Goal: Task Accomplishment & Management: Manage account settings

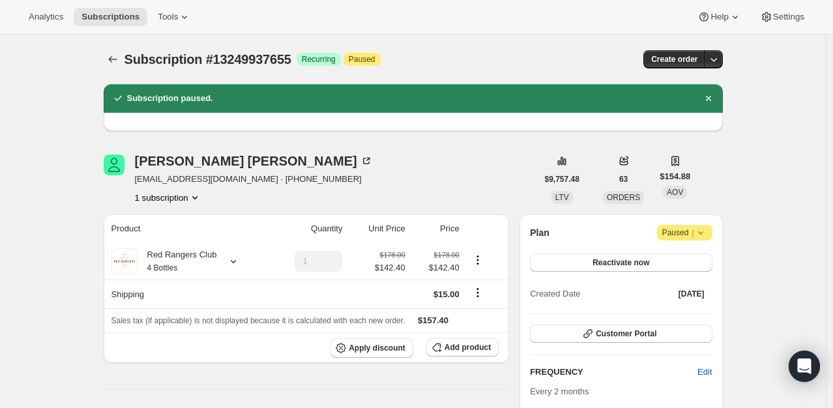
scroll to position [261, 0]
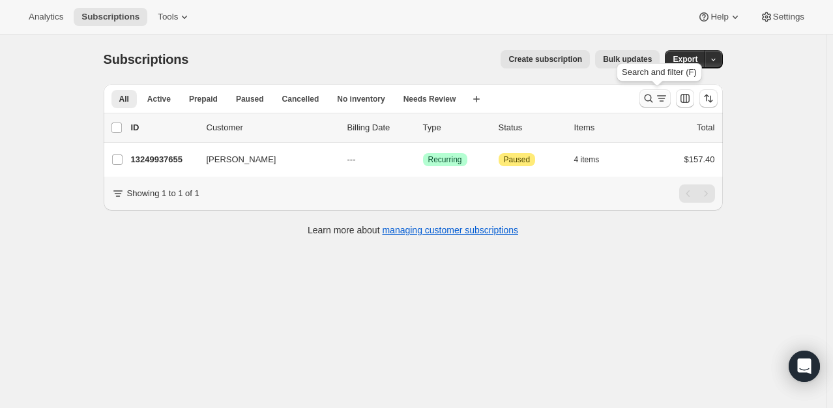
click at [648, 102] on icon "Search and filter results" at bounding box center [648, 98] width 13 height 13
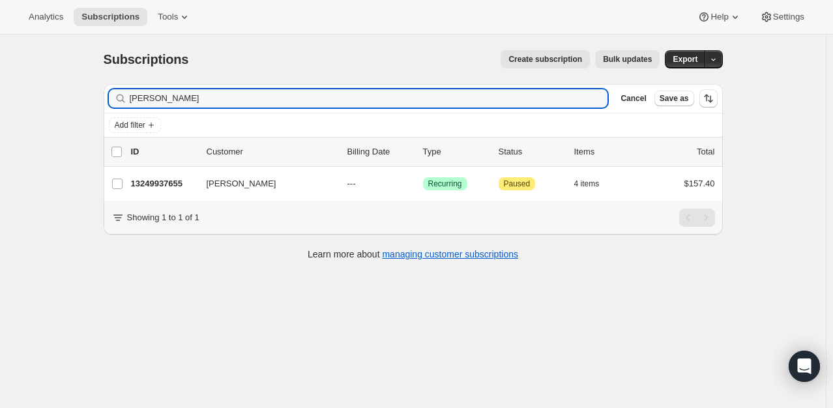
drag, startPoint x: 193, startPoint y: 98, endPoint x: 26, endPoint y: 86, distance: 167.3
click at [26, 86] on div "Subscriptions. This page is ready Subscriptions Create subscription Bulk update…" at bounding box center [413, 239] width 826 height 408
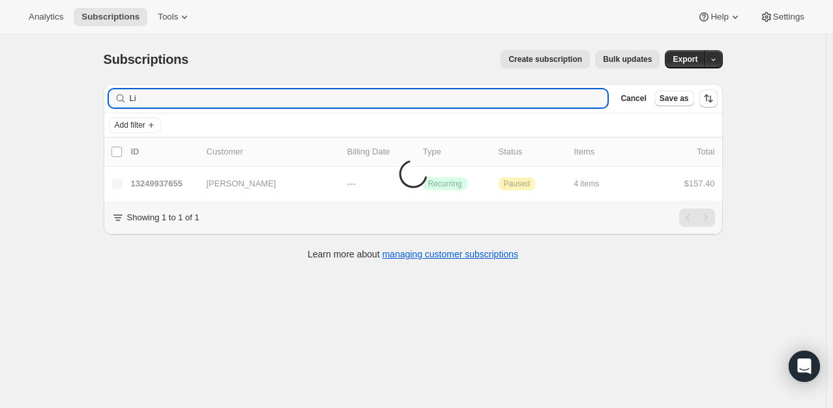
type input "L"
type input "[PERSON_NAME]"
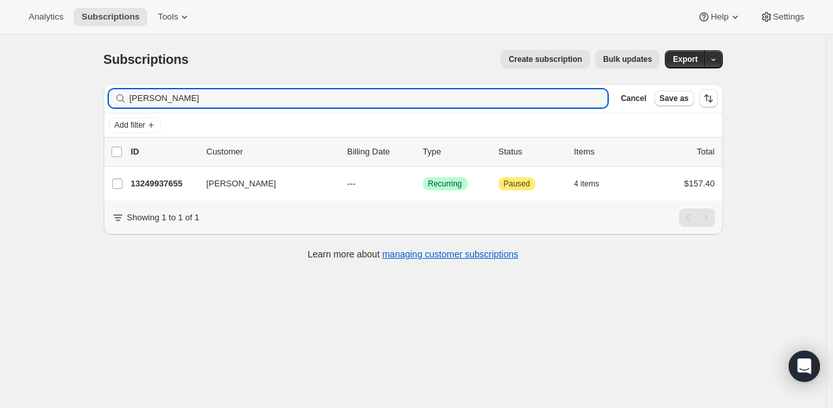
drag, startPoint x: 181, startPoint y: 103, endPoint x: 108, endPoint y: 95, distance: 72.8
click at [112, 96] on div "[PERSON_NAME] Clear" at bounding box center [358, 98] width 499 height 18
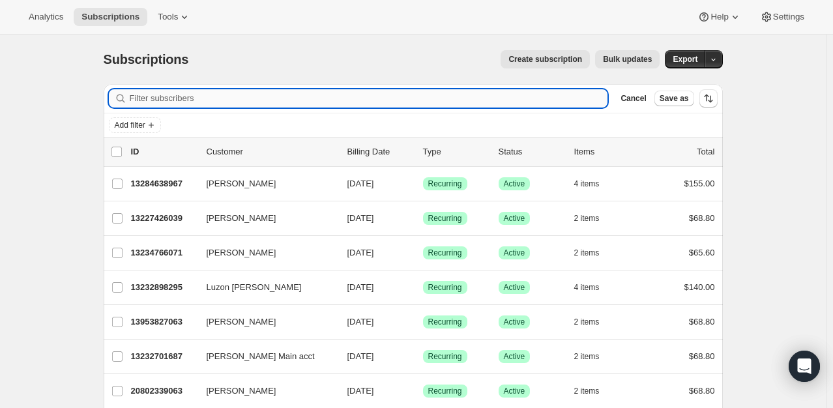
click at [174, 104] on input "Filter subscribers" at bounding box center [369, 98] width 479 height 18
paste input "[PERSON_NAME]"
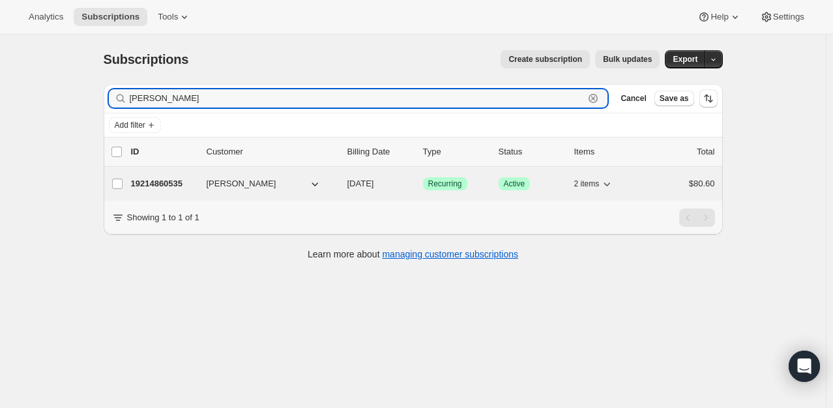
type input "[PERSON_NAME]"
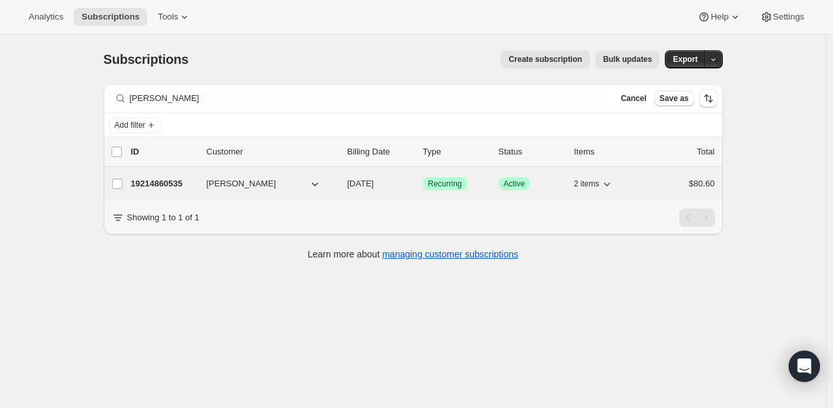
click at [183, 186] on p "19214860535" at bounding box center [163, 183] width 65 height 13
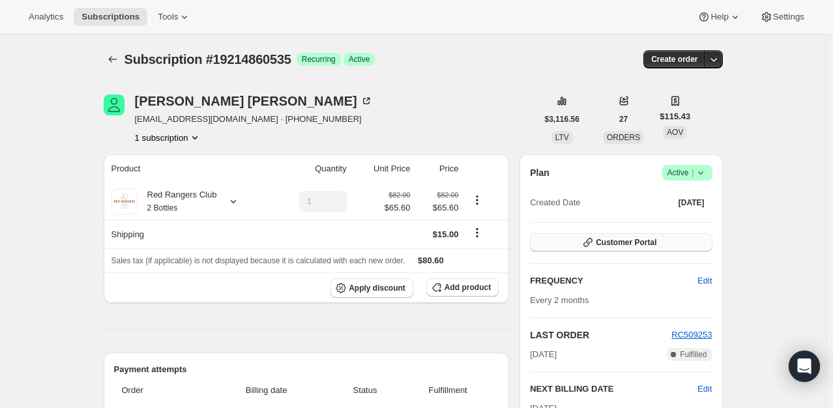
click at [631, 244] on span "Customer Portal" at bounding box center [626, 242] width 61 height 10
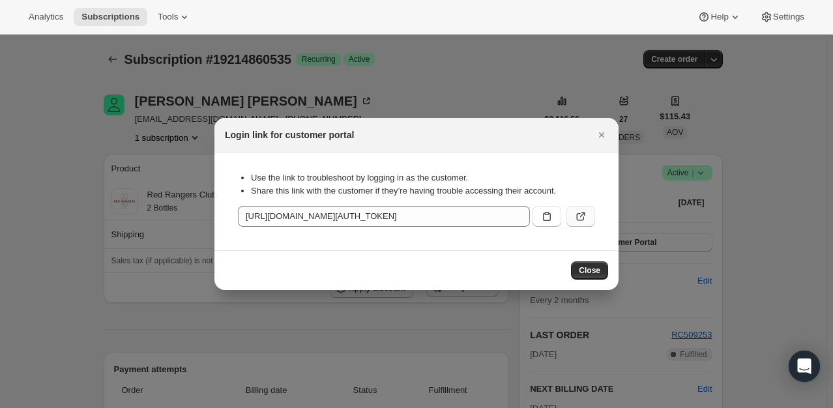
click at [581, 216] on icon ":r27n:" at bounding box center [580, 216] width 13 height 13
click at [598, 265] on button "Close" at bounding box center [589, 270] width 37 height 18
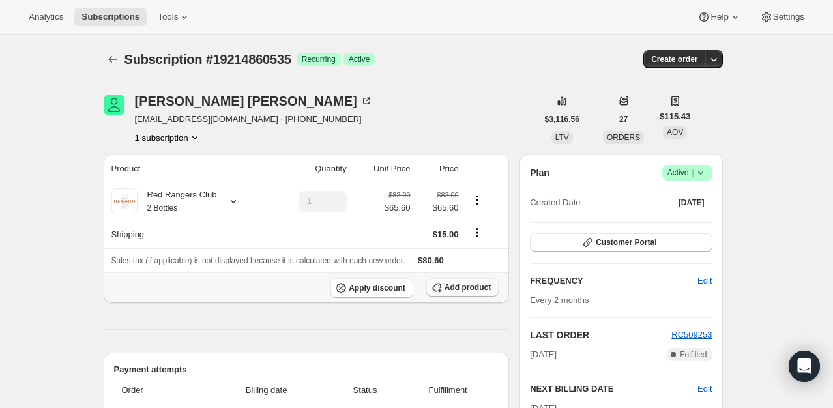
click at [477, 287] on span "Add product" at bounding box center [468, 287] width 46 height 10
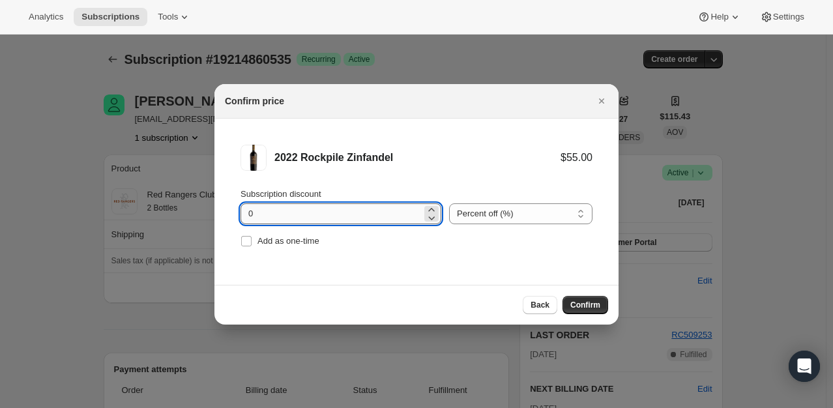
click at [246, 215] on input "0" at bounding box center [331, 213] width 181 height 21
type input "20"
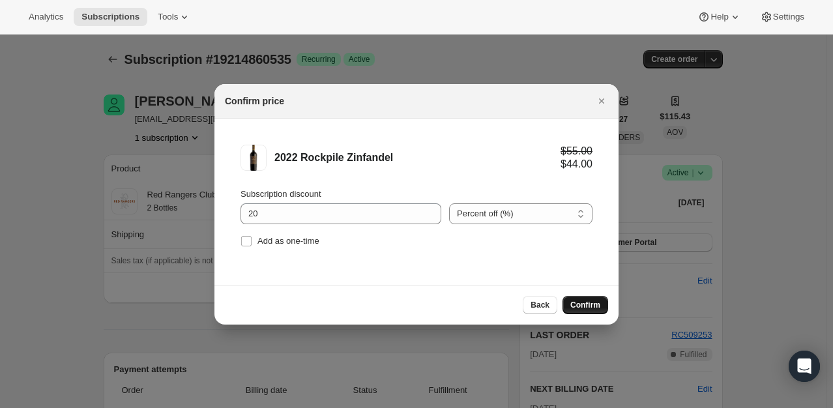
click at [589, 301] on span "Confirm" at bounding box center [586, 305] width 30 height 10
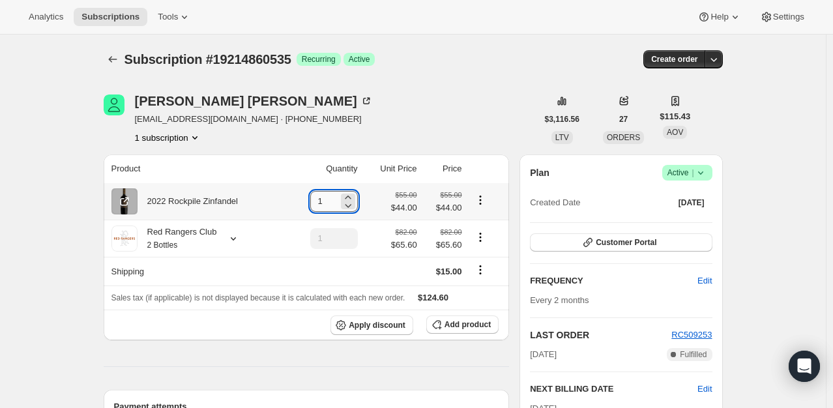
click at [336, 202] on input "1" at bounding box center [324, 201] width 28 height 21
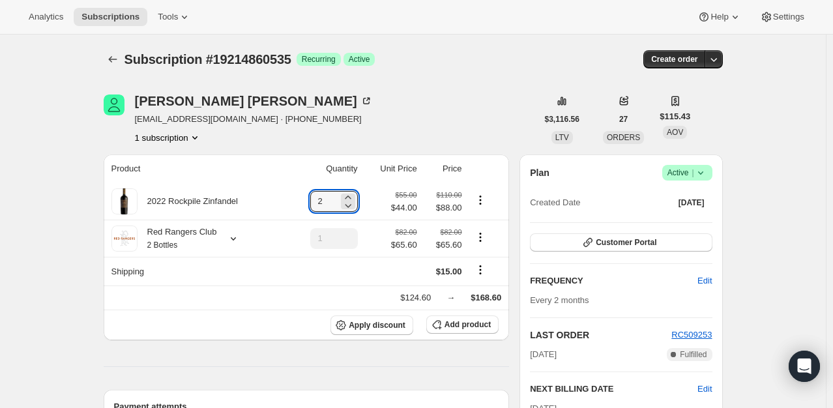
type input "2"
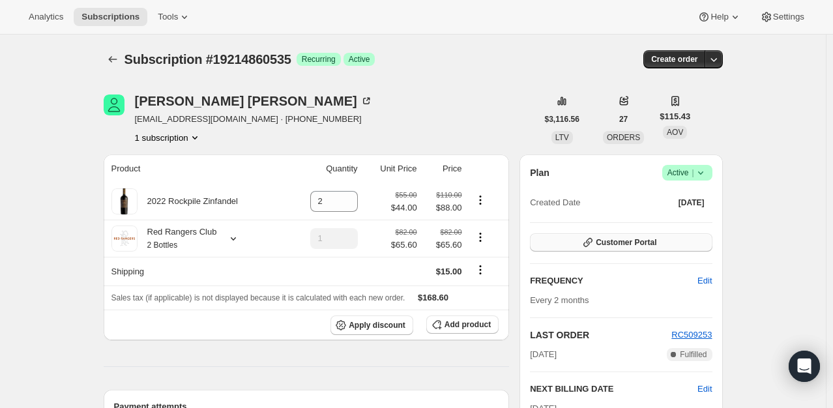
click at [616, 248] on button "Customer Portal" at bounding box center [621, 242] width 182 height 18
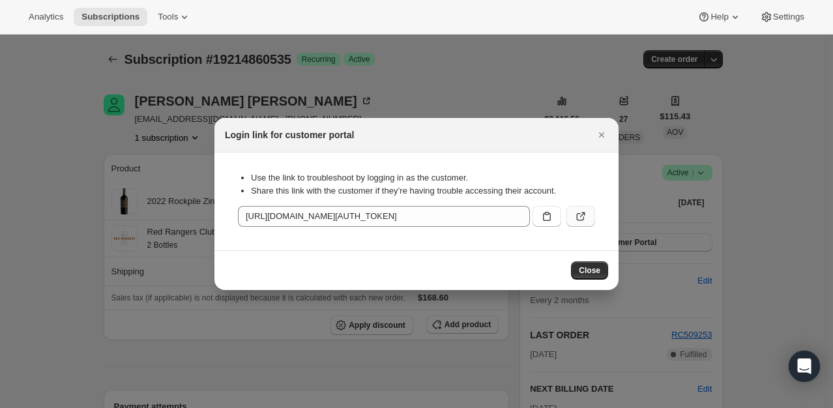
click at [576, 215] on icon ":r2gq:" at bounding box center [580, 216] width 13 height 13
